Goal: Entertainment & Leisure: Consume media (video, audio)

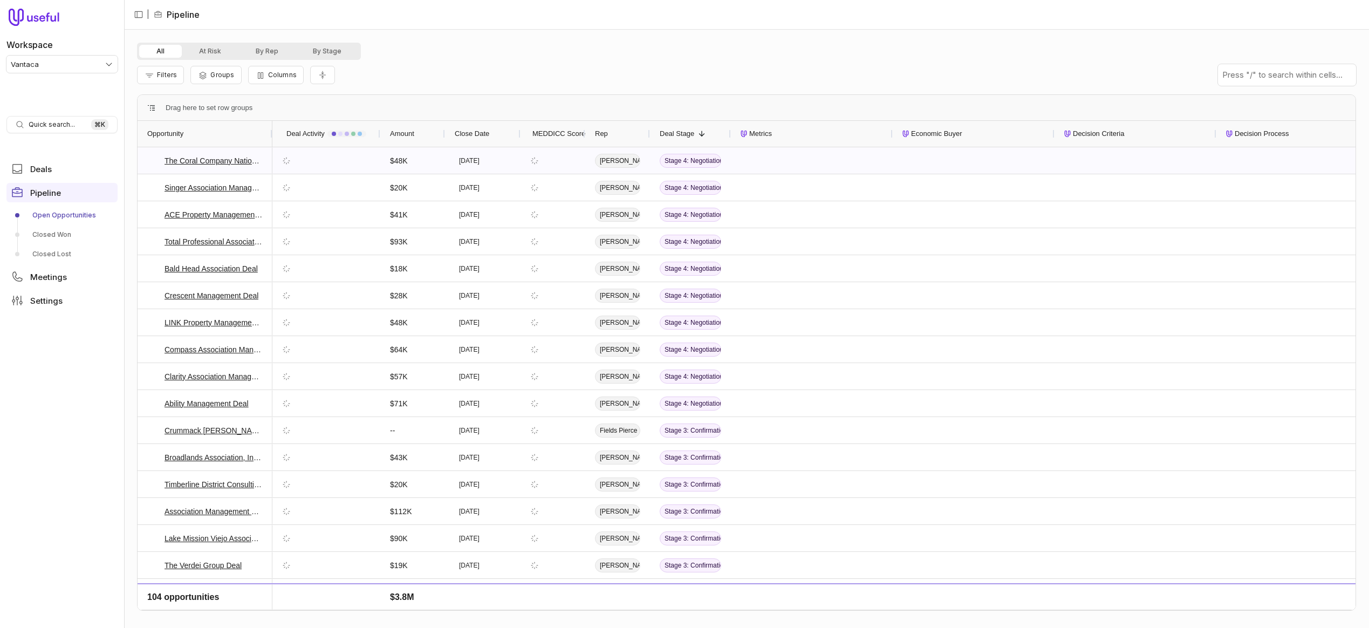
click at [91, 65] on html "Workspace Vantaca Quick search... ⌘ K Deals Pipeline Open Opportunities Closed …" at bounding box center [684, 314] width 1369 height 628
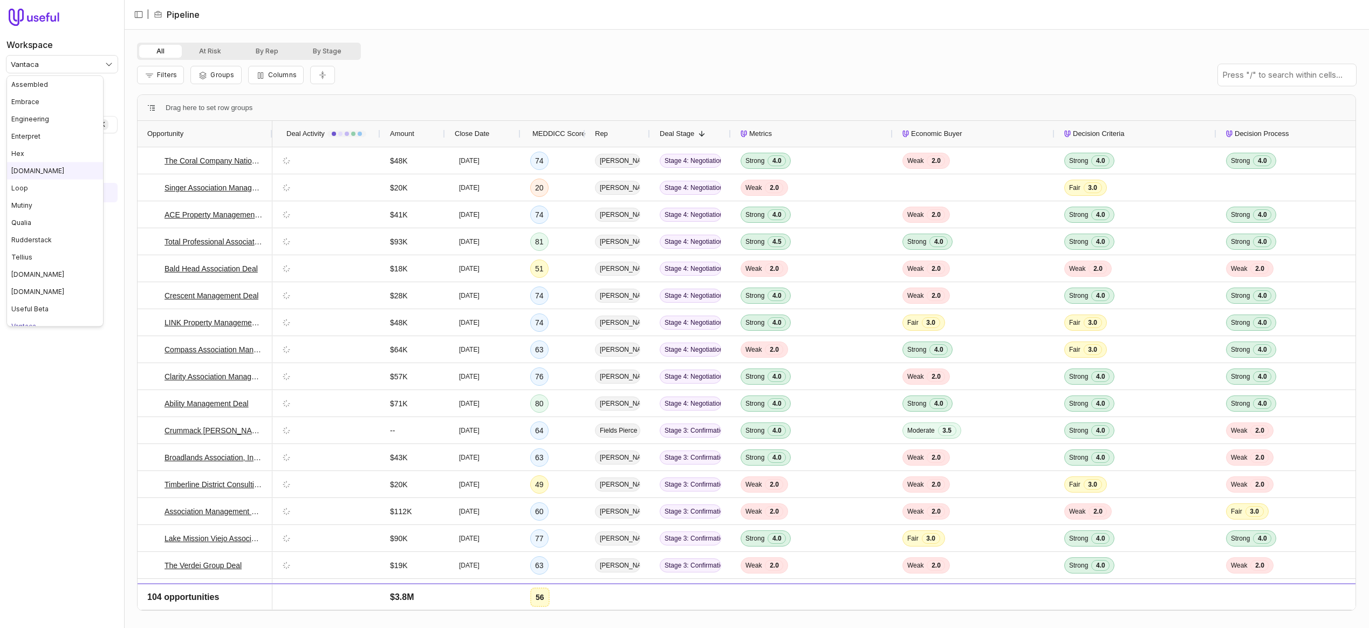
scroll to position [9, 0]
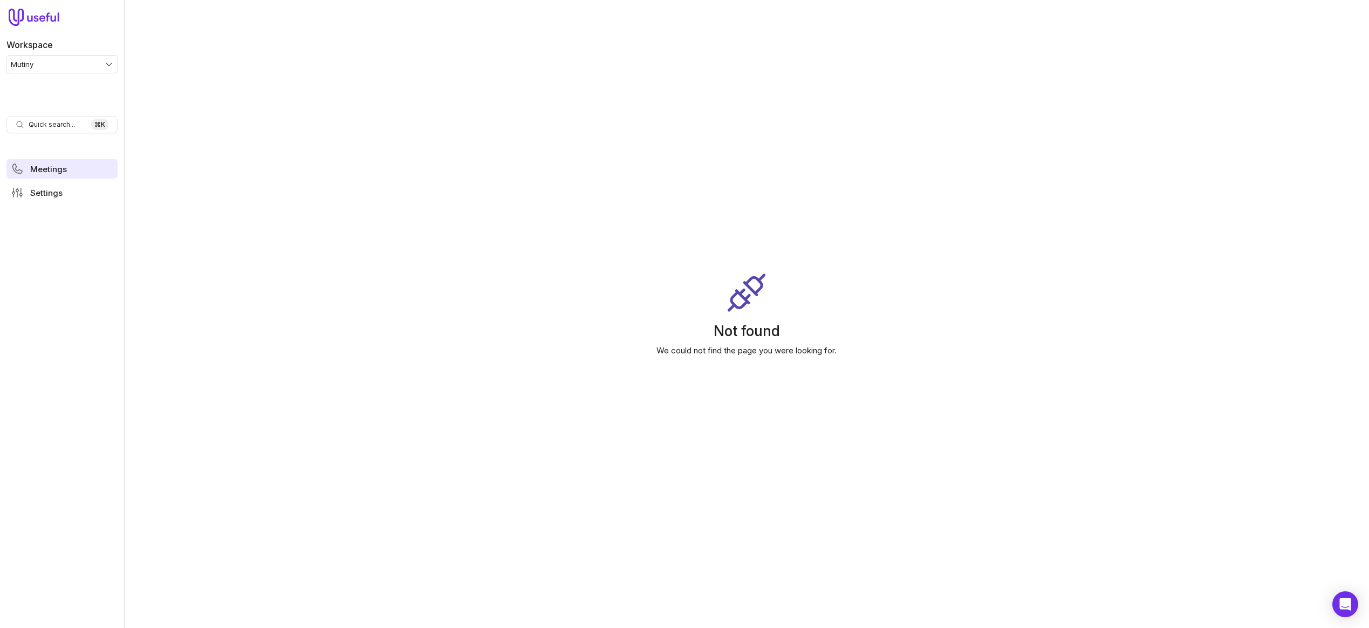
click at [63, 170] on span "Meetings" at bounding box center [48, 169] width 37 height 8
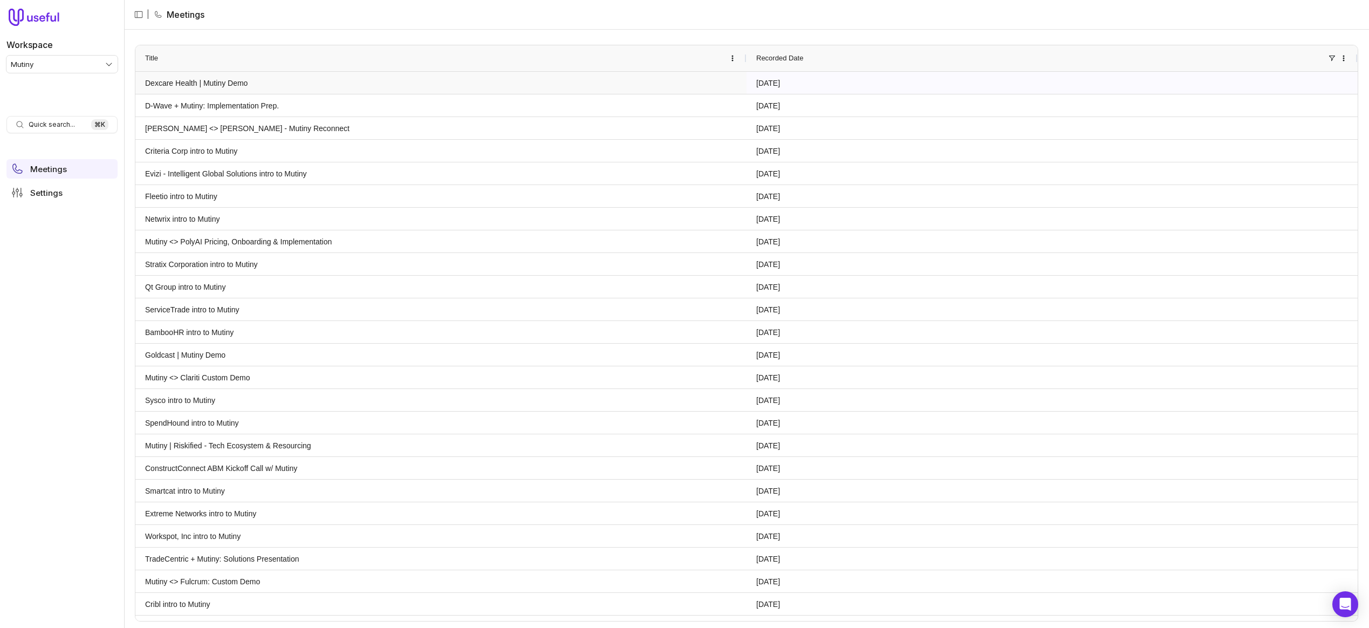
click at [201, 83] on link "Dexcare Health | Mutiny Demo" at bounding box center [441, 82] width 592 height 21
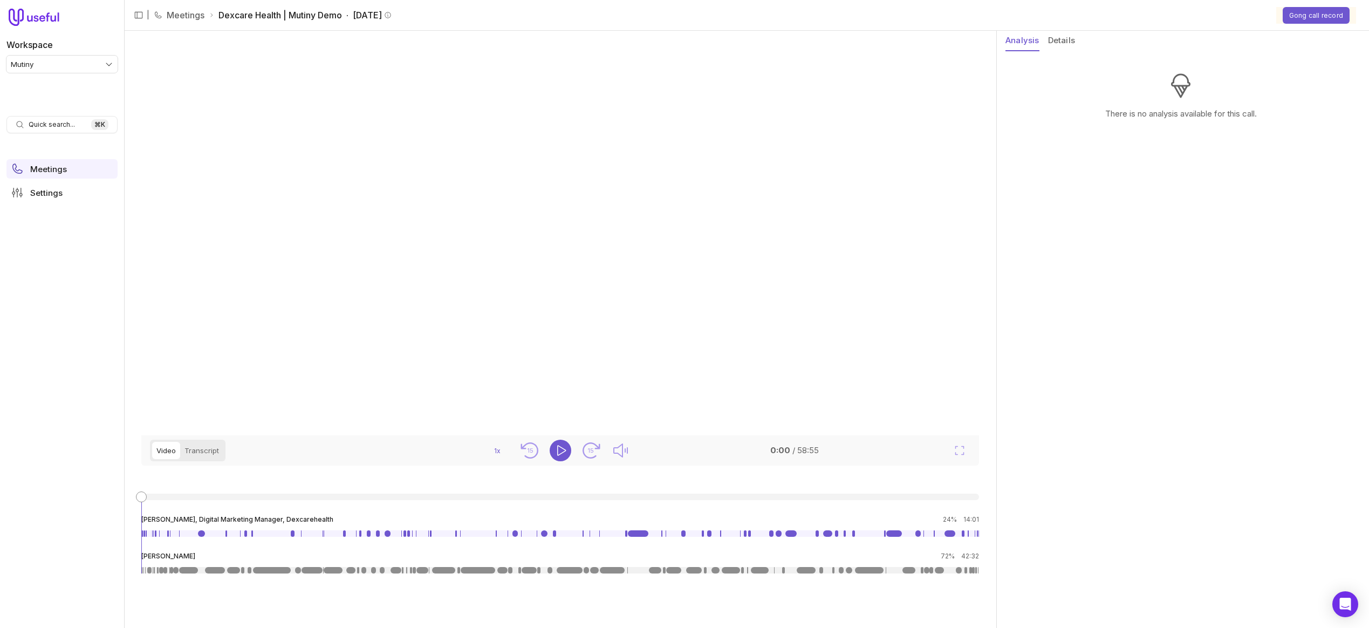
click at [1064, 50] on button "Details" at bounding box center [1061, 41] width 27 height 20
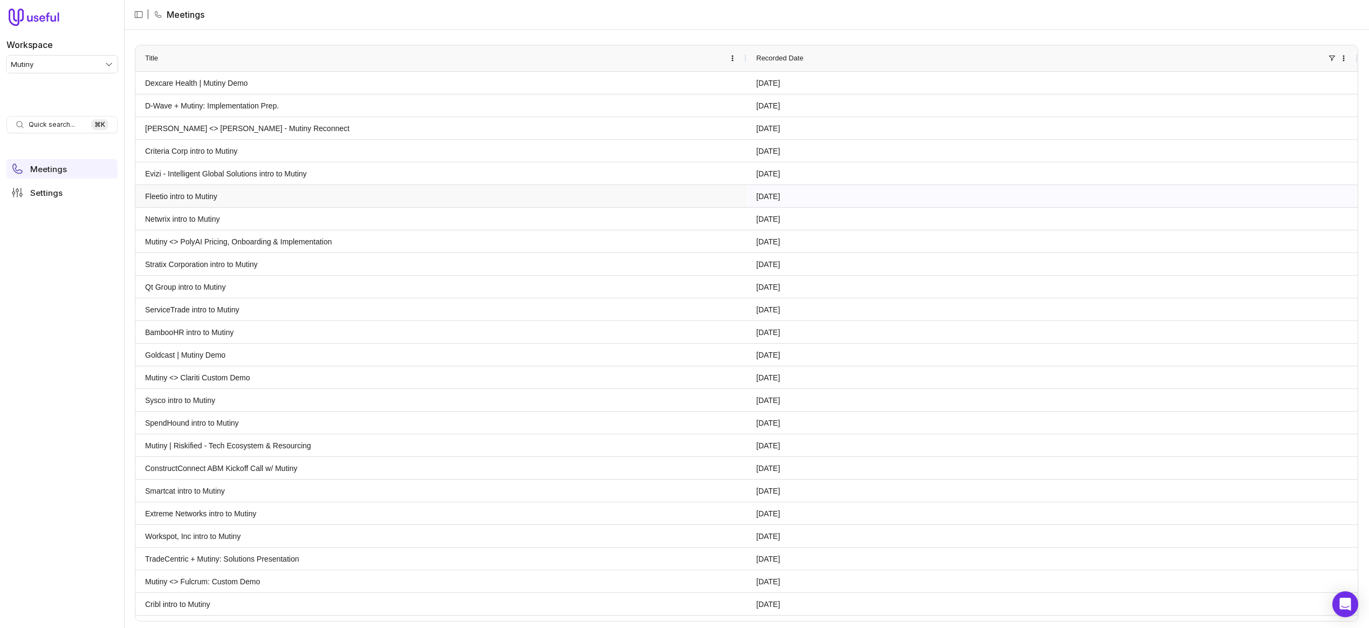
click at [198, 195] on link "Fleetio intro to Mutiny" at bounding box center [441, 196] width 592 height 21
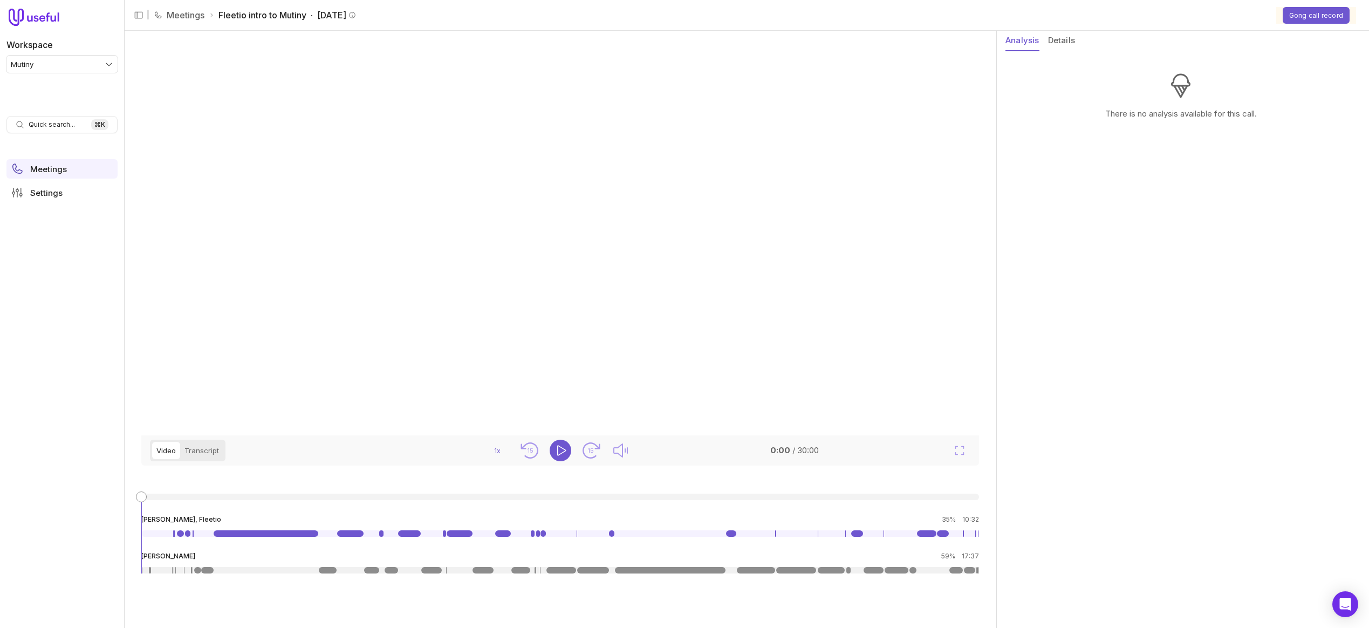
scroll to position [2, 0]
click at [201, 573] on link at bounding box center [197, 570] width 7 height 6
click at [238, 537] on link at bounding box center [266, 533] width 105 height 6
click at [1059, 40] on button "Details" at bounding box center [1061, 41] width 27 height 20
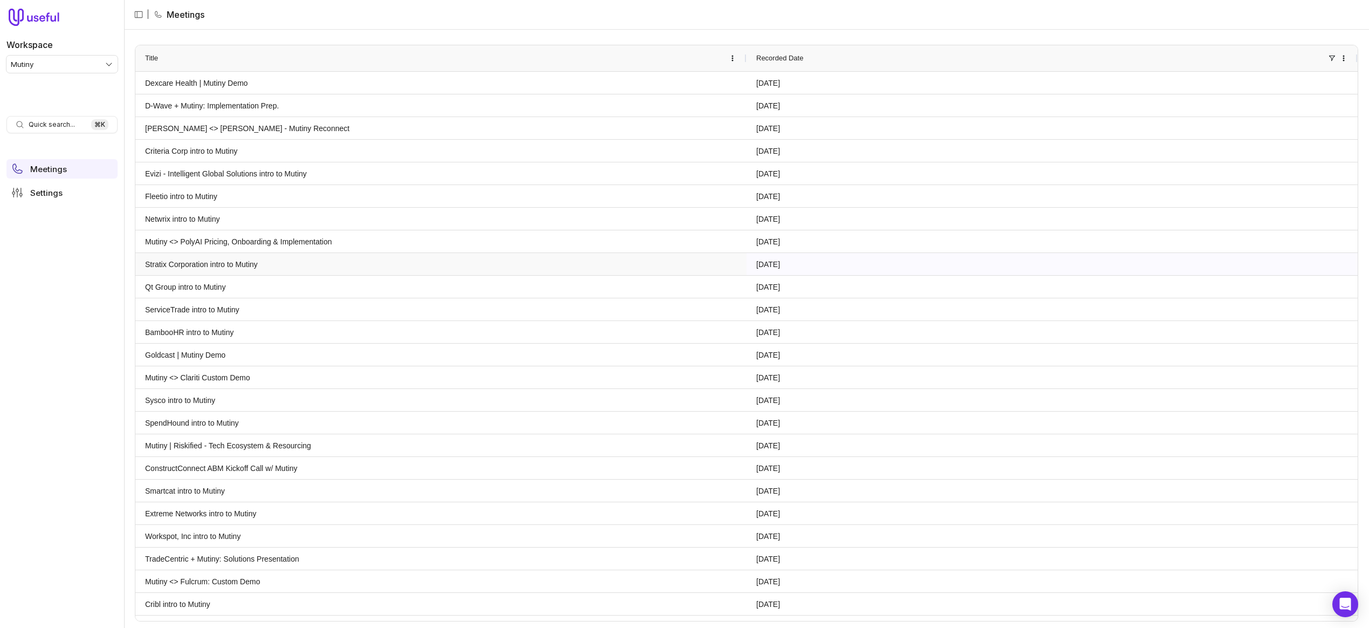
click at [205, 263] on link "Stratix Corporation intro to Mutiny" at bounding box center [441, 264] width 592 height 21
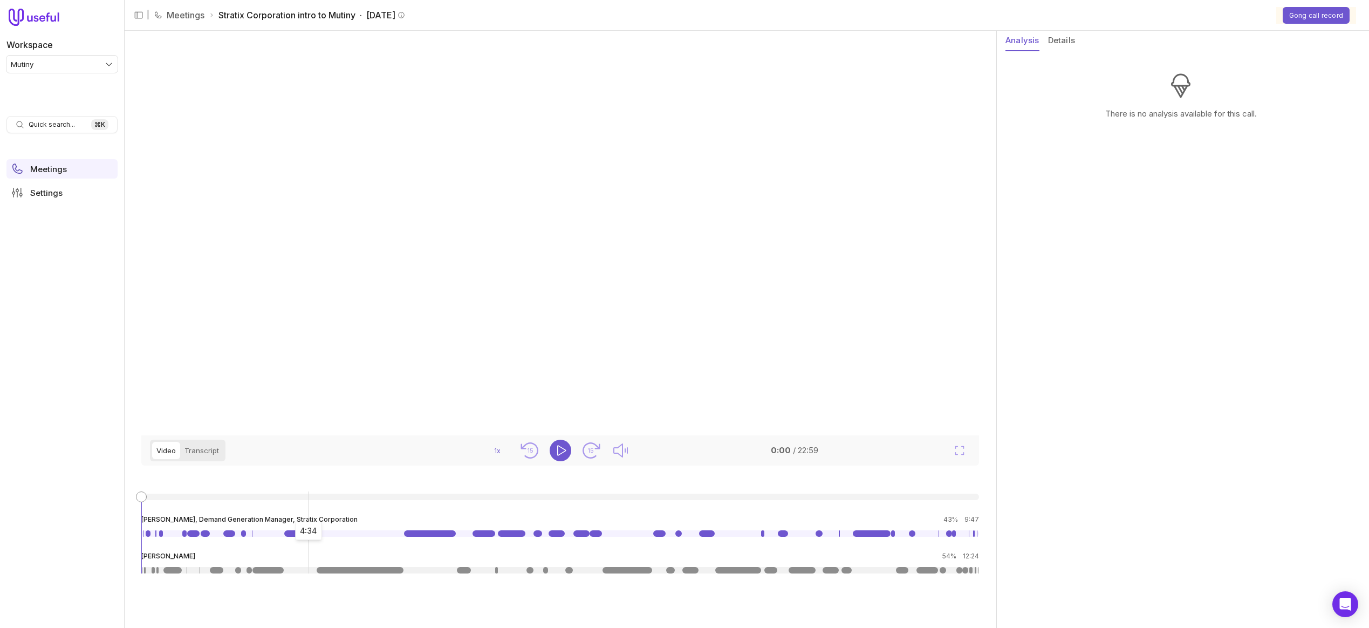
drag, startPoint x: 307, startPoint y: 579, endPoint x: 306, endPoint y: 572, distance: 6.6
click at [307, 537] on li "[PERSON_NAME], Demand Generation Manager, Stratix Corporation 43% 9:47" at bounding box center [560, 526] width 838 height 22
click at [309, 537] on link at bounding box center [300, 533] width 32 height 6
click at [553, 461] on button "Play" at bounding box center [561, 451] width 22 height 22
drag, startPoint x: 294, startPoint y: 112, endPoint x: 94, endPoint y: 1, distance: 228.7
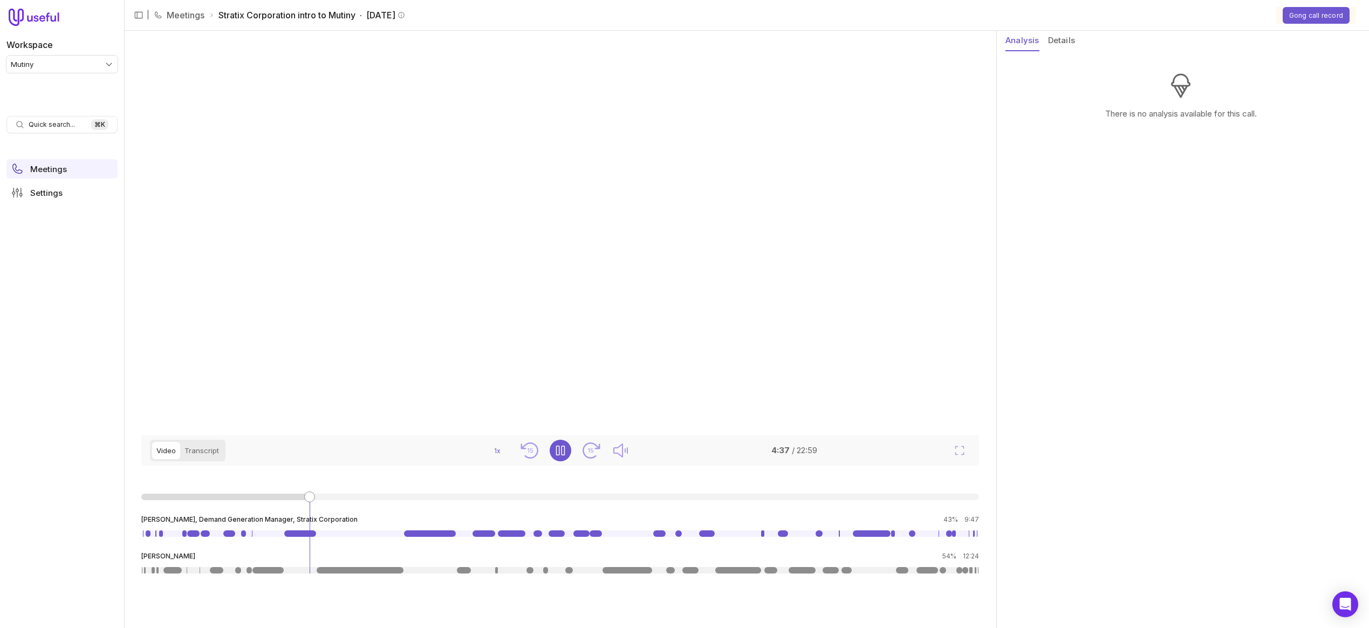
click at [294, 112] on video at bounding box center [558, 233] width 809 height 405
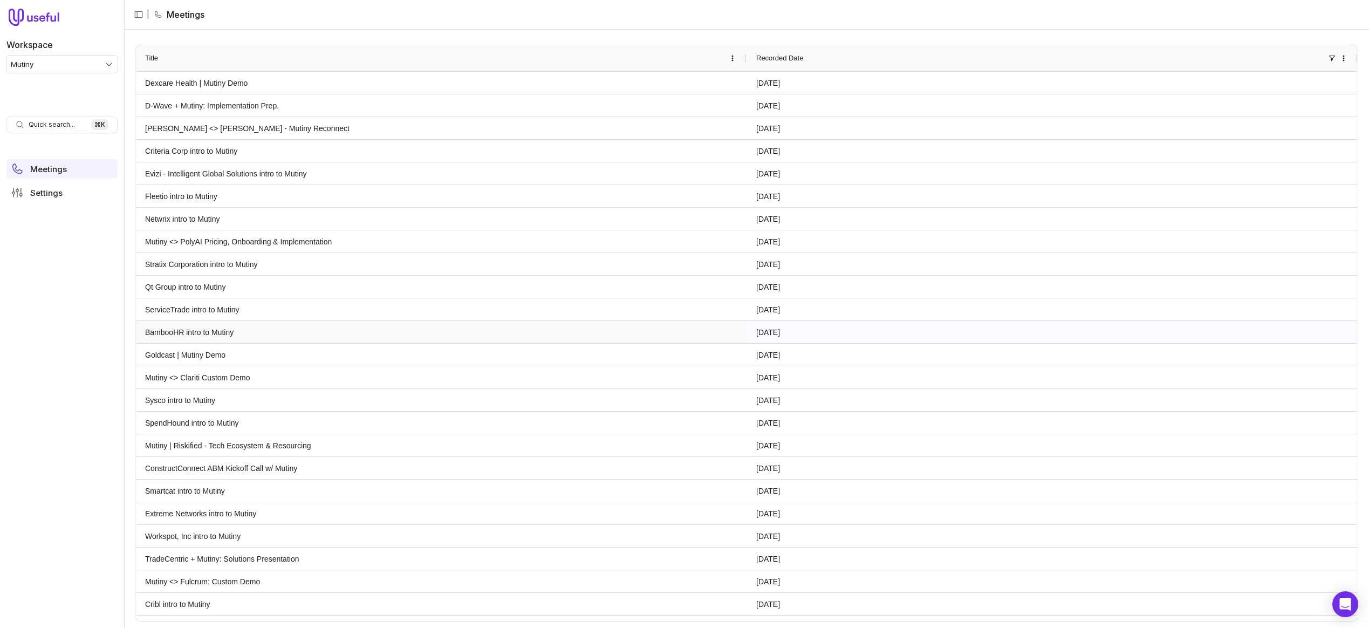
click at [196, 332] on link "BambooHR intro to Mutiny" at bounding box center [441, 332] width 592 height 21
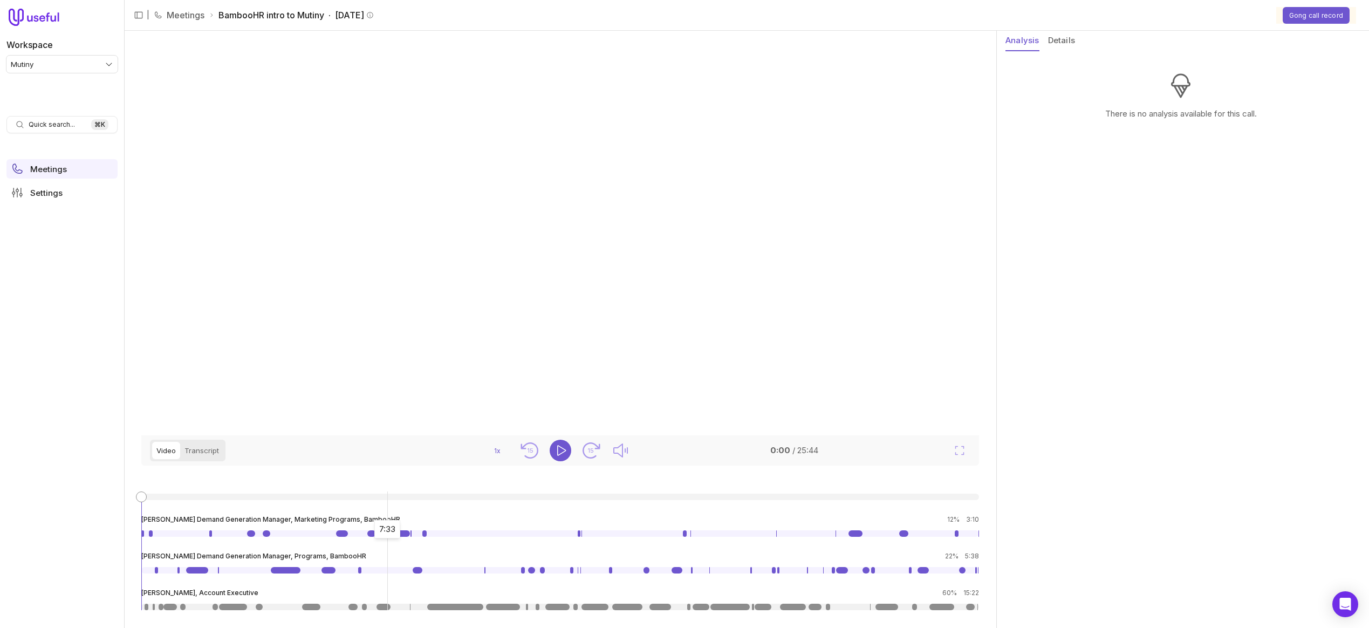
scroll to position [47, 0]
click at [230, 610] on link at bounding box center [233, 607] width 28 height 6
click at [567, 461] on button "Play" at bounding box center [561, 451] width 22 height 22
click at [565, 457] on icon "Pause" at bounding box center [560, 450] width 13 height 13
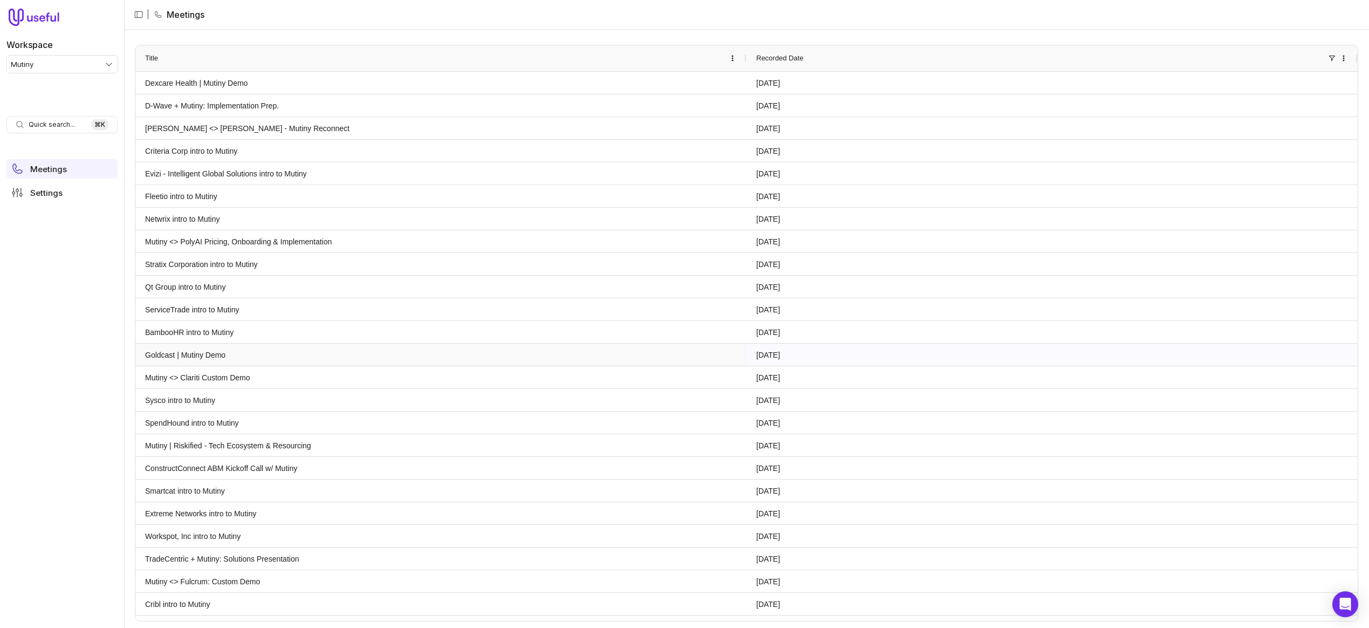
click at [197, 355] on link "Goldcast | Mutiny Demo" at bounding box center [441, 354] width 592 height 21
